Goal: Subscribe to service/newsletter

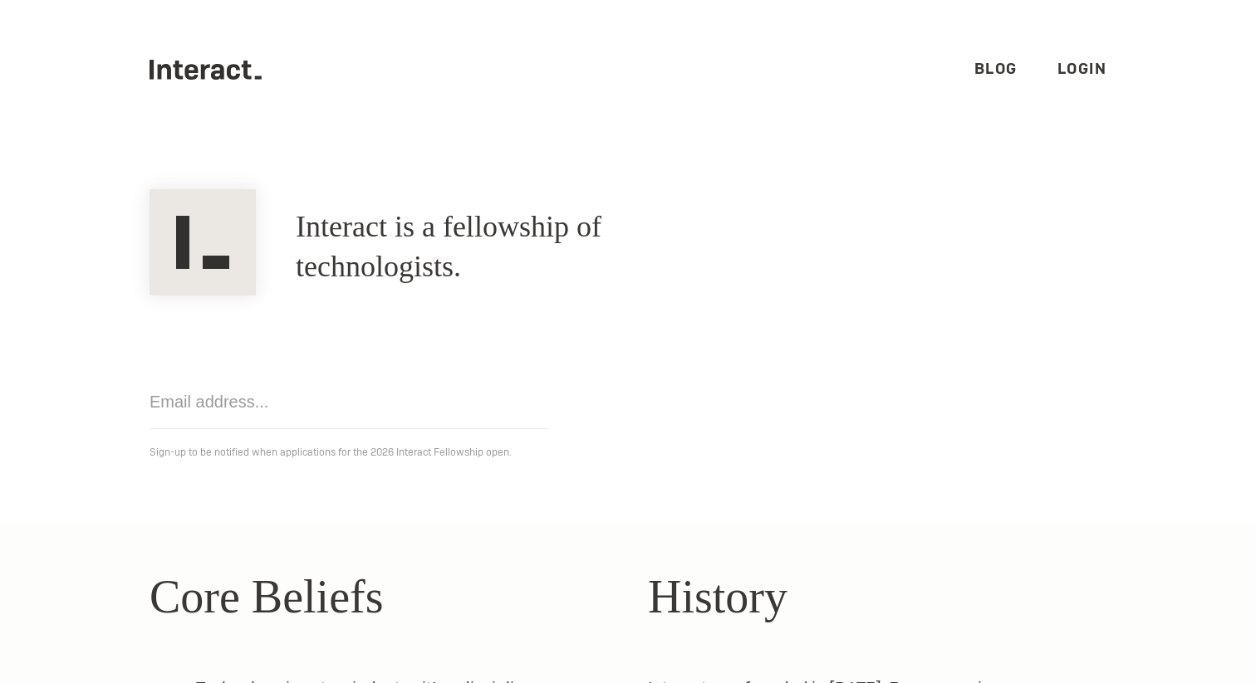
click at [270, 402] on input "email" at bounding box center [348, 402] width 399 height 54
type input "[PERSON_NAME][EMAIL_ADDRESS][PERSON_NAME][DOMAIN_NAME]"
click input "Get notified" at bounding box center [0, 0] width 0 height 0
click at [1094, 64] on link "Login" at bounding box center [1082, 68] width 50 height 19
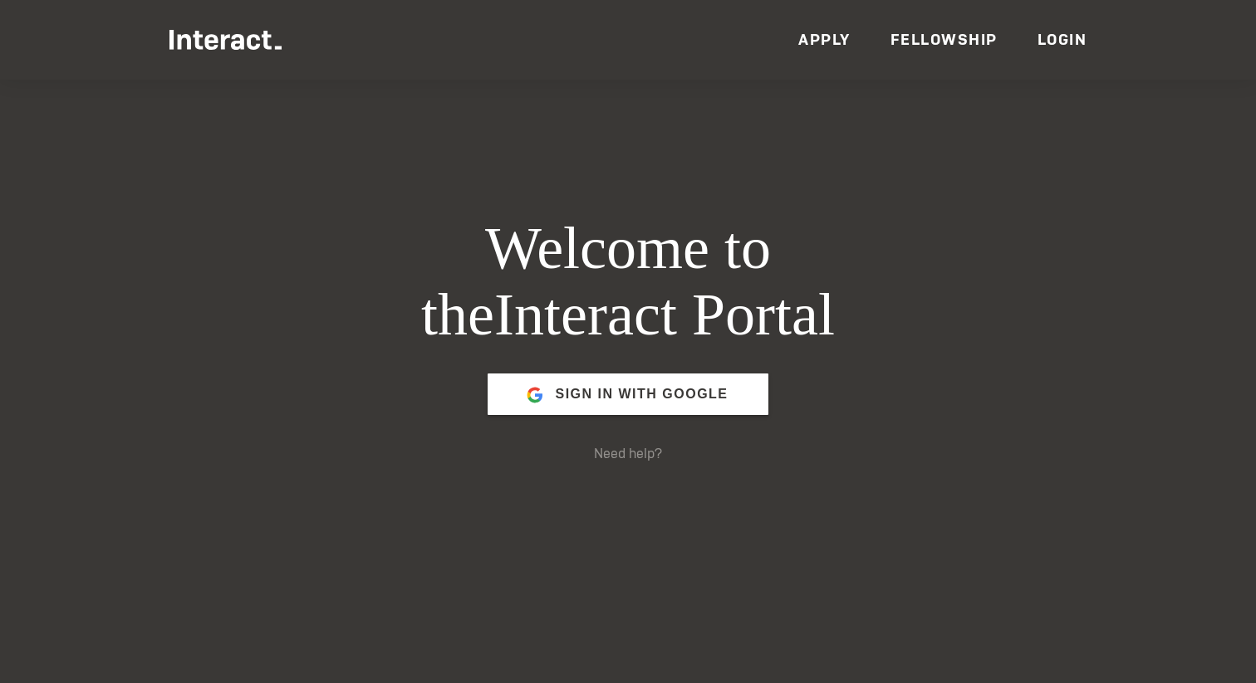
click at [941, 38] on link "Fellowship" at bounding box center [943, 39] width 107 height 19
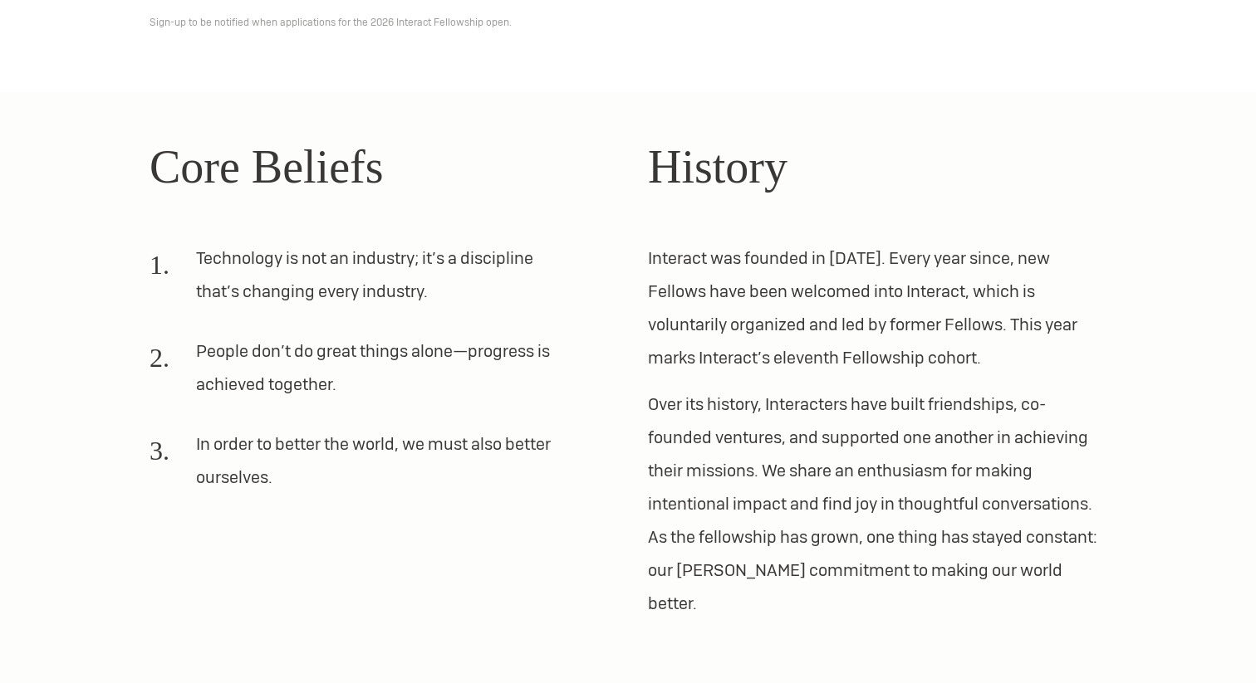
scroll to position [490, 0]
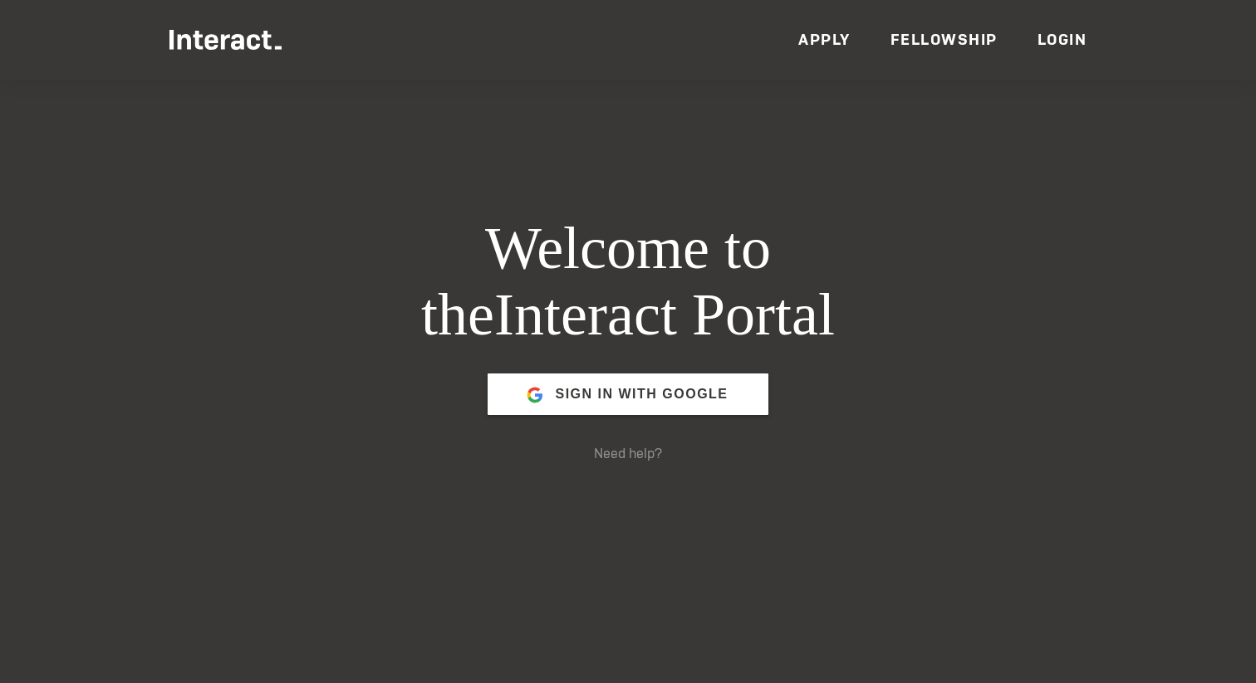
click at [818, 34] on link "Apply" at bounding box center [824, 39] width 52 height 19
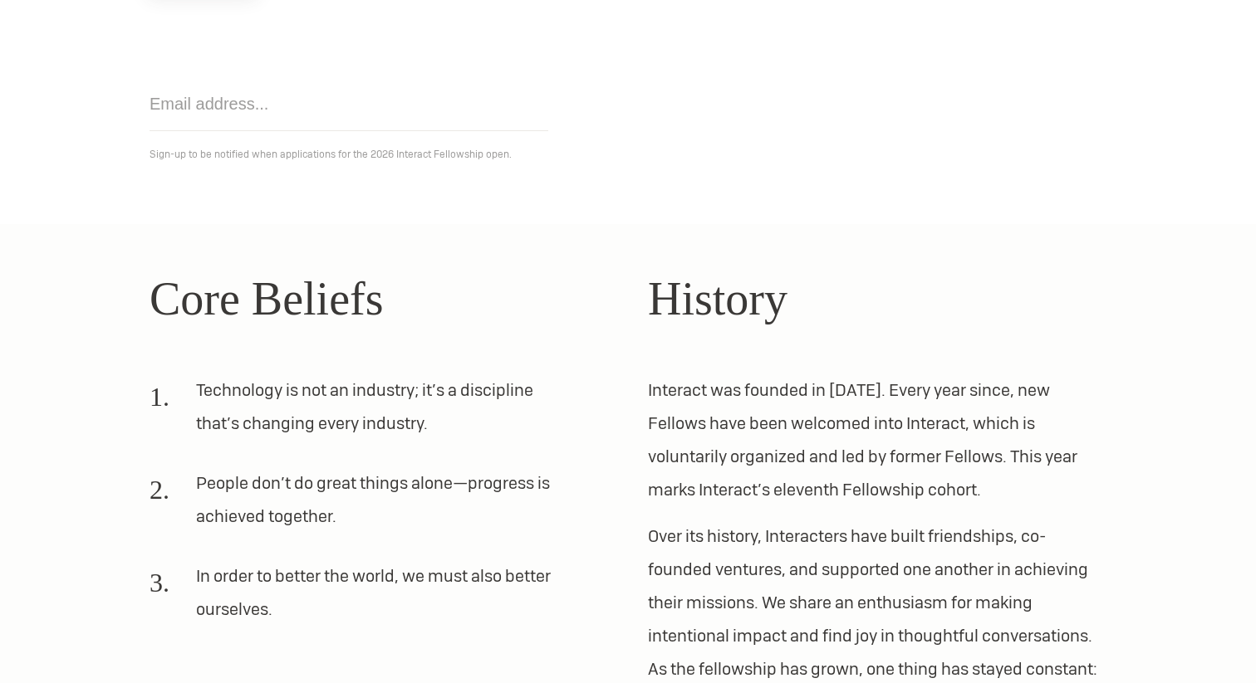
scroll to position [497, 0]
